Goal: Task Accomplishment & Management: Manage account settings

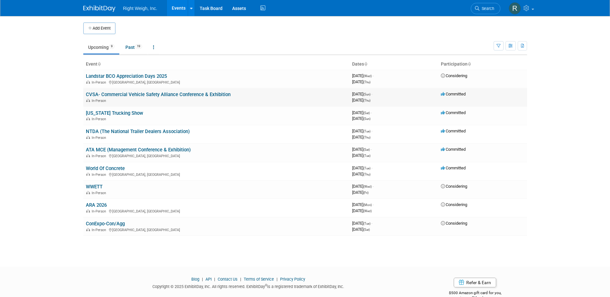
click at [121, 94] on link "CVSA- Commercial Vehicle Safety Alliance Conference & Exhibition" at bounding box center [158, 95] width 145 height 6
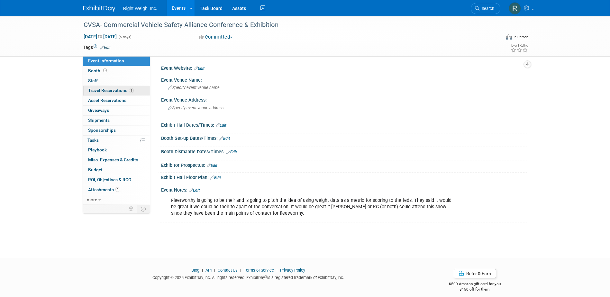
click at [120, 93] on span "Travel Reservations 1" at bounding box center [111, 90] width 46 height 5
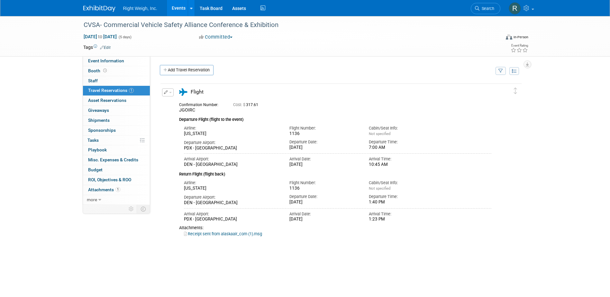
click at [169, 93] on span "button" at bounding box center [170, 92] width 3 height 1
click at [188, 105] on button "Edit Reservation" at bounding box center [189, 103] width 54 height 9
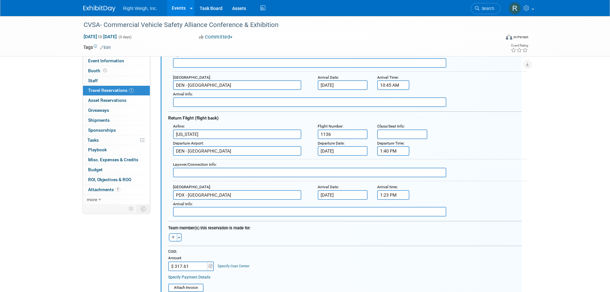
scroll to position [172, 0]
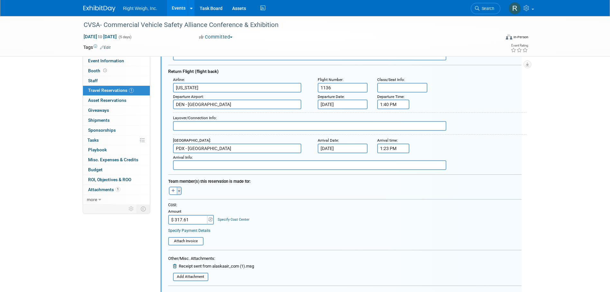
click at [179, 192] on span "button" at bounding box center [179, 191] width 3 height 1
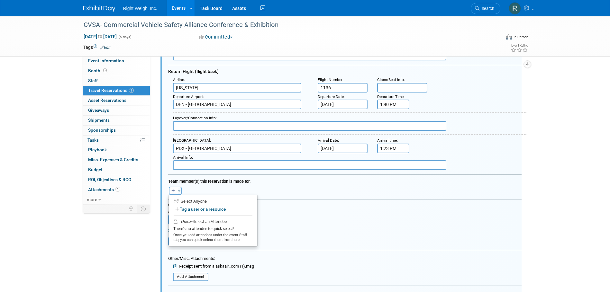
click at [187, 202] on div "Select Anyone" at bounding box center [213, 202] width 79 height 6
click at [181, 208] on label "Tag a user or a resource" at bounding box center [213, 209] width 79 height 9
select select
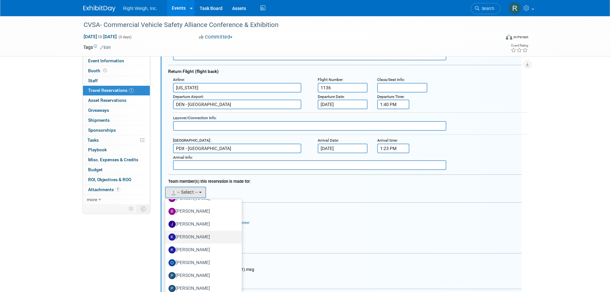
scroll to position [63, 0]
click at [199, 277] on label "Pete Danielson" at bounding box center [202, 274] width 67 height 10
click at [166, 276] on input "Pete Danielson" at bounding box center [164, 273] width 4 height 4
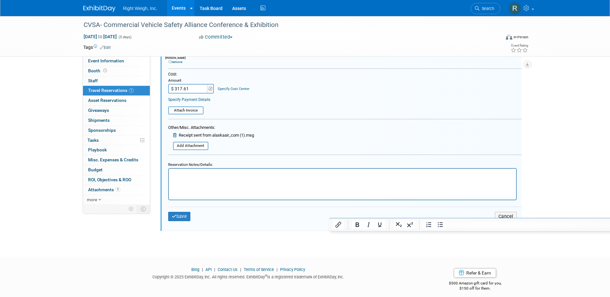
scroll to position [323, 0]
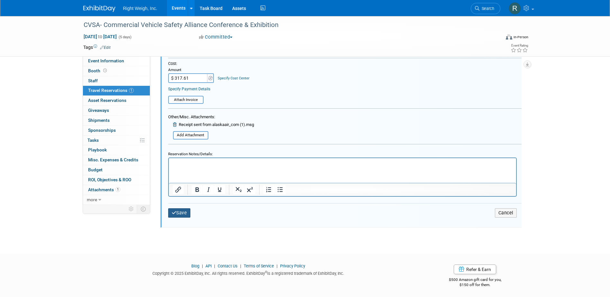
click at [182, 211] on button "Save" at bounding box center [179, 212] width 23 height 9
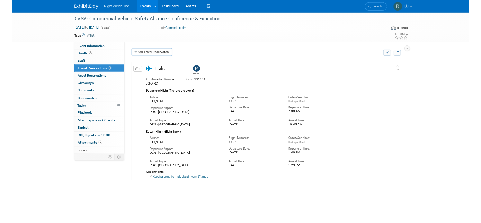
scroll to position [0, 0]
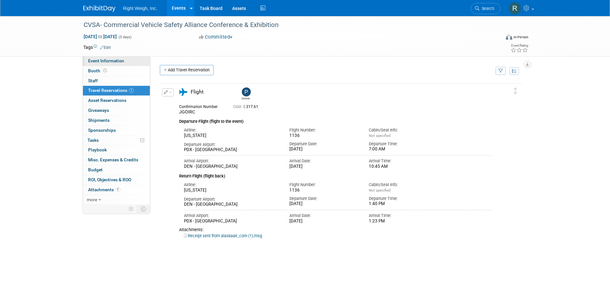
click at [106, 59] on span "Event Information" at bounding box center [106, 60] width 36 height 5
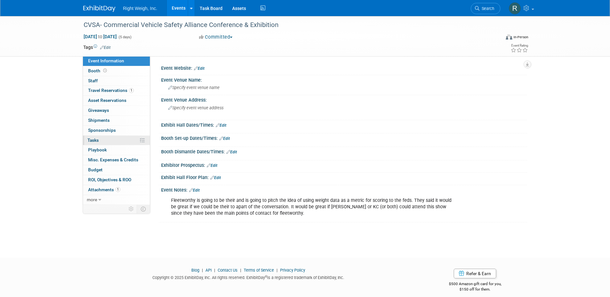
click at [104, 139] on link "0% Tasks 0%" at bounding box center [116, 141] width 67 height 10
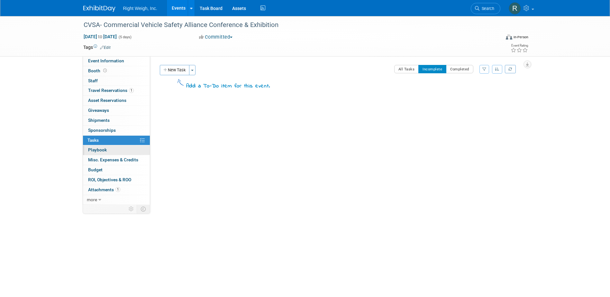
click at [102, 148] on span "Playbook 0" at bounding box center [97, 149] width 19 height 5
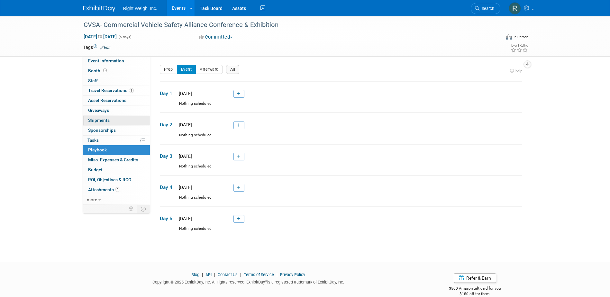
click at [96, 120] on span "Shipments 0" at bounding box center [99, 120] width 22 height 5
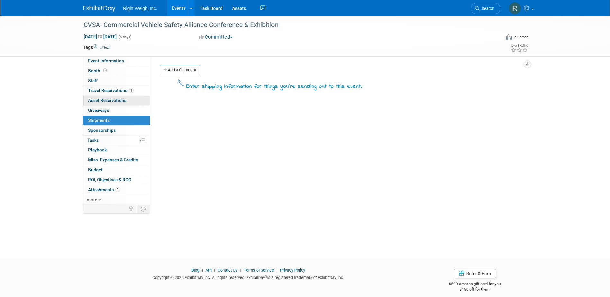
click at [112, 102] on span "Asset Reservations 0" at bounding box center [107, 100] width 38 height 5
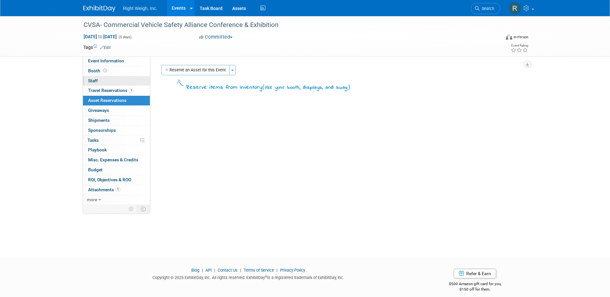
click at [90, 79] on span "Staff 0" at bounding box center [93, 80] width 10 height 5
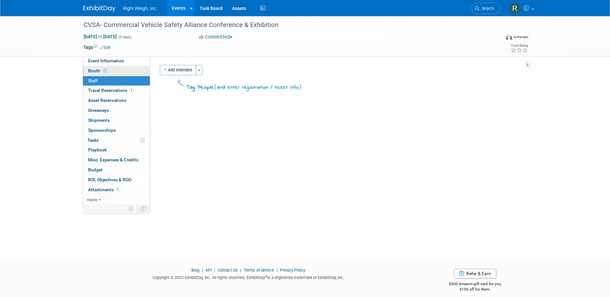
click at [93, 70] on span "Booth" at bounding box center [98, 70] width 20 height 5
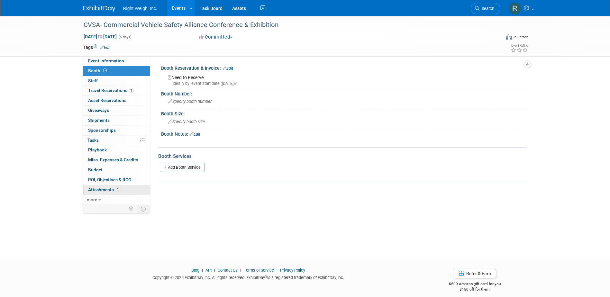
click at [105, 189] on span "Attachments 1" at bounding box center [104, 189] width 32 height 5
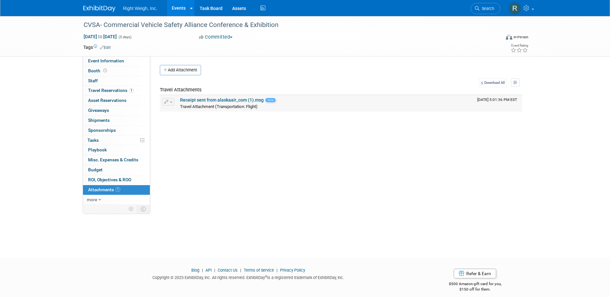
click at [195, 99] on link "Receipt sent from alaskaair_com (1).msg" at bounding box center [222, 99] width 84 height 5
click at [252, 207] on div "CVSA- Commercial Vehicle Safety Alliance Conference & Exhibition Sep 21, 2025 t…" at bounding box center [305, 131] width 610 height 230
click at [120, 89] on span "Travel Reservations 1" at bounding box center [111, 90] width 46 height 5
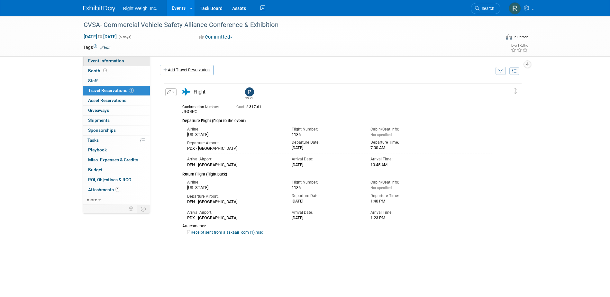
click at [112, 62] on span "Event Information" at bounding box center [106, 60] width 36 height 5
